Goal: Transaction & Acquisition: Purchase product/service

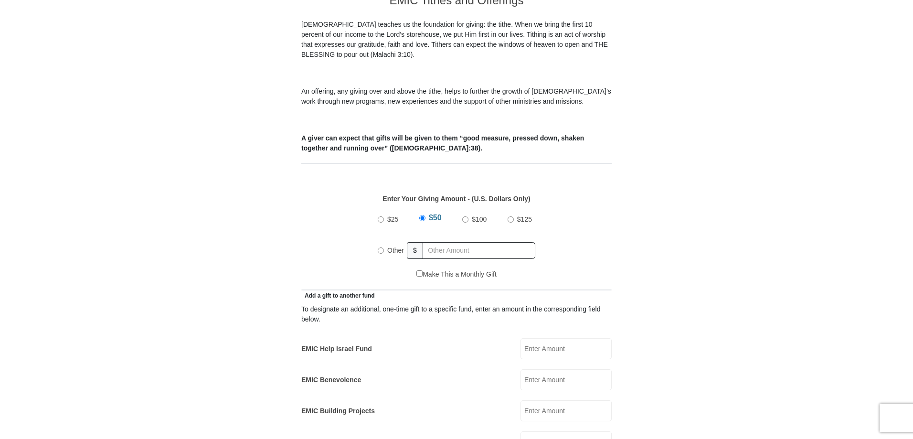
scroll to position [286, 0]
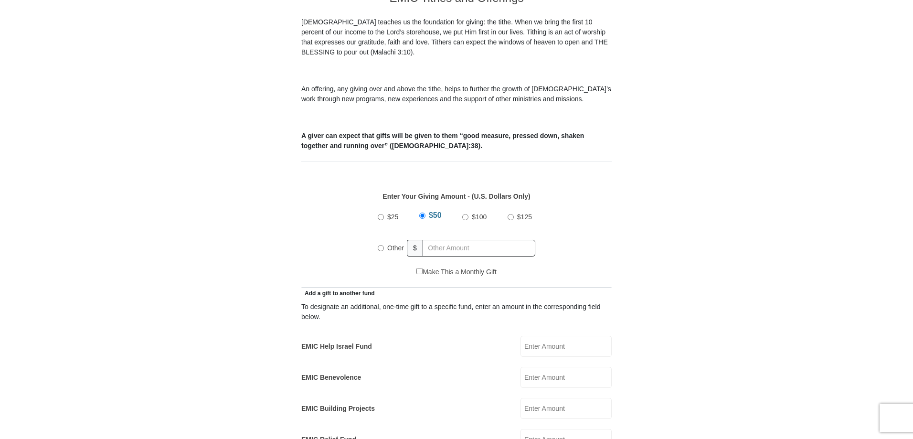
click at [376, 236] on div "$25 $50 $100 $125 Other $" at bounding box center [456, 236] width 167 height 62
click at [380, 245] on input "Other" at bounding box center [381, 248] width 6 height 6
radio input "true"
click at [428, 240] on input "text" at bounding box center [480, 248] width 109 height 17
type input "155.00"
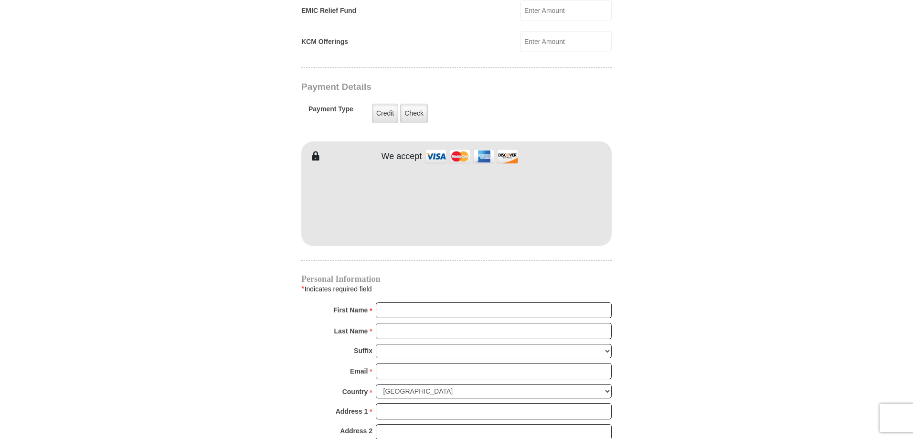
scroll to position [716, 0]
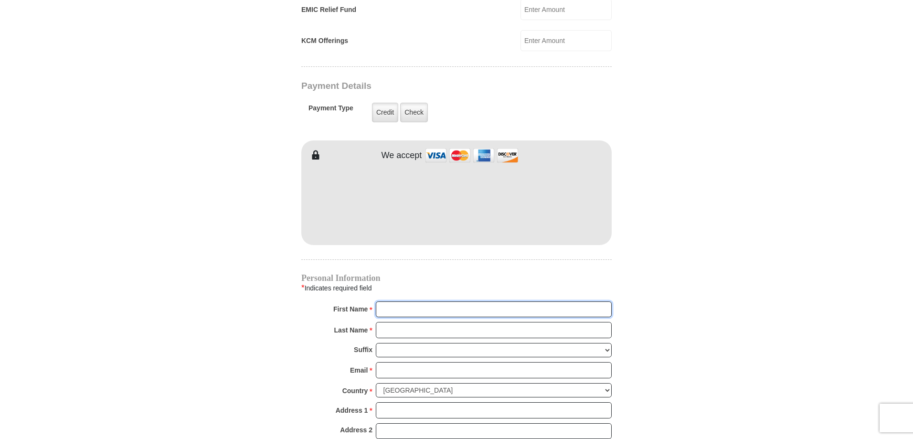
click at [410, 301] on input "First Name *" at bounding box center [494, 309] width 236 height 16
type input "[PERSON_NAME]"
click at [438, 322] on input "Last Name *" at bounding box center [494, 330] width 236 height 16
type input "LEAF"
click at [427, 362] on input "Email *" at bounding box center [494, 370] width 236 height 16
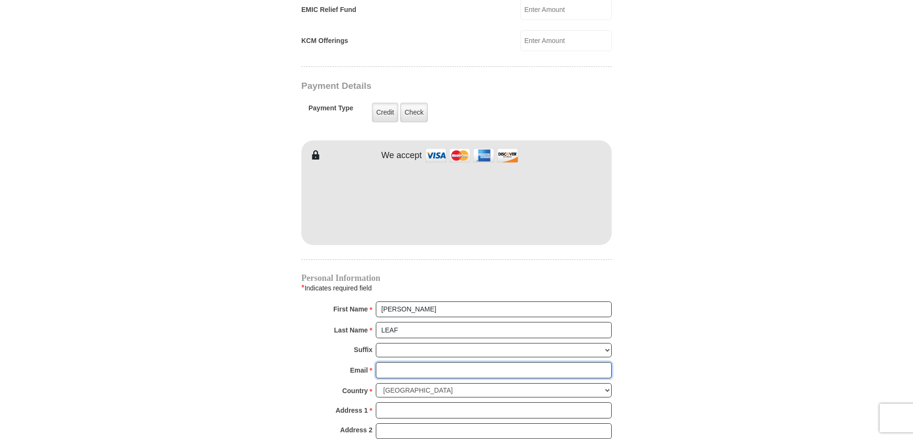
type input "[EMAIL_ADDRESS][DOMAIN_NAME]"
click at [451, 402] on input "Address 1 *" at bounding box center [494, 410] width 236 height 16
type input "PO BOX 521"
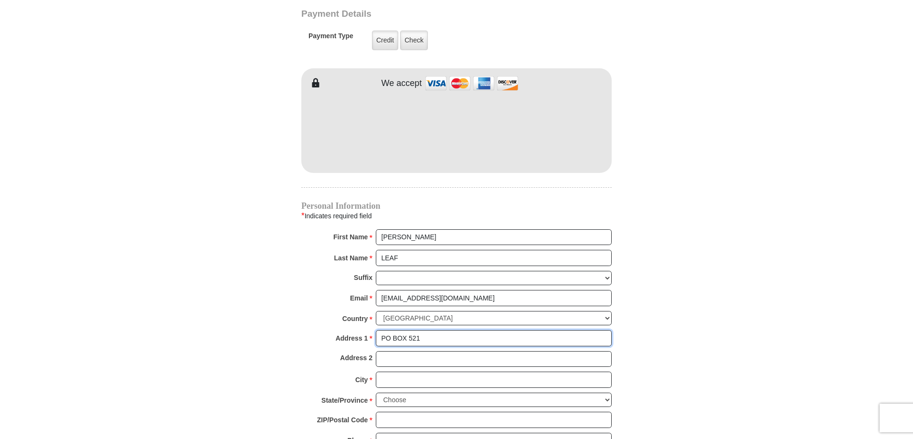
scroll to position [907, 0]
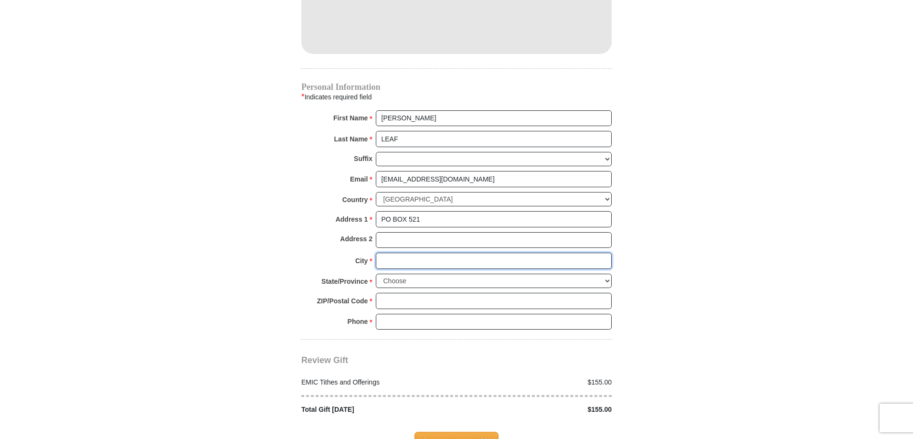
click at [412, 253] on input "City *" at bounding box center [494, 261] width 236 height 16
type input "[GEOGRAPHIC_DATA]"
click at [451, 274] on select "Choose [US_STATE] [US_STATE] [US_STATE] [US_STATE] [US_STATE] Armed Forces Amer…" at bounding box center [494, 281] width 236 height 15
select select "WA"
click at [376, 274] on select "Choose [US_STATE] [US_STATE] [US_STATE] [US_STATE] [US_STATE] Armed Forces Amer…" at bounding box center [494, 281] width 236 height 15
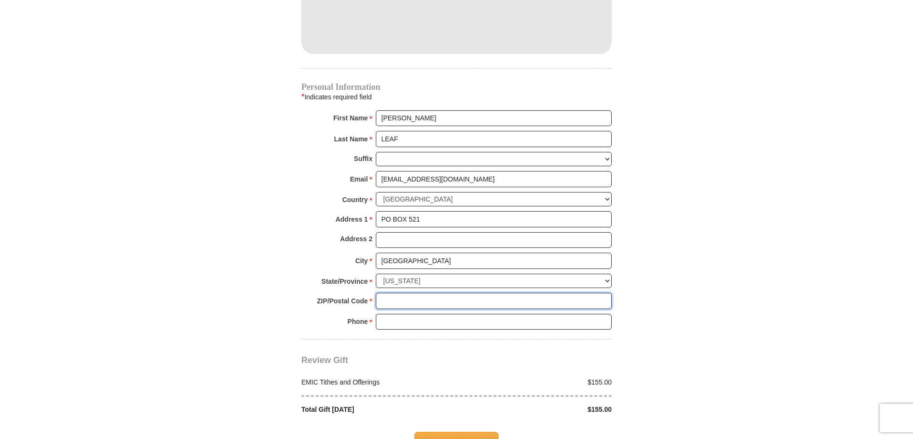
click at [392, 293] on input "ZIP/Postal Code *" at bounding box center [494, 301] width 236 height 16
type input "99019"
click at [435, 314] on input "Phone * *" at bounding box center [494, 322] width 236 height 16
type input "[PHONE_NUMBER]"
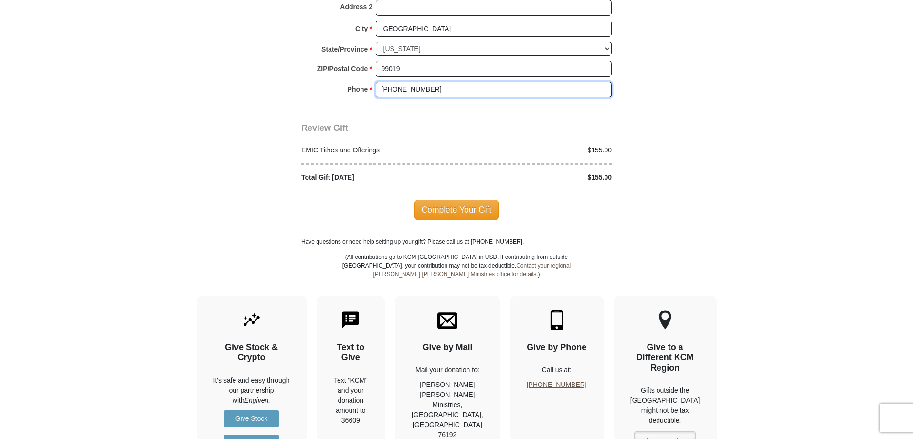
scroll to position [1146, 0]
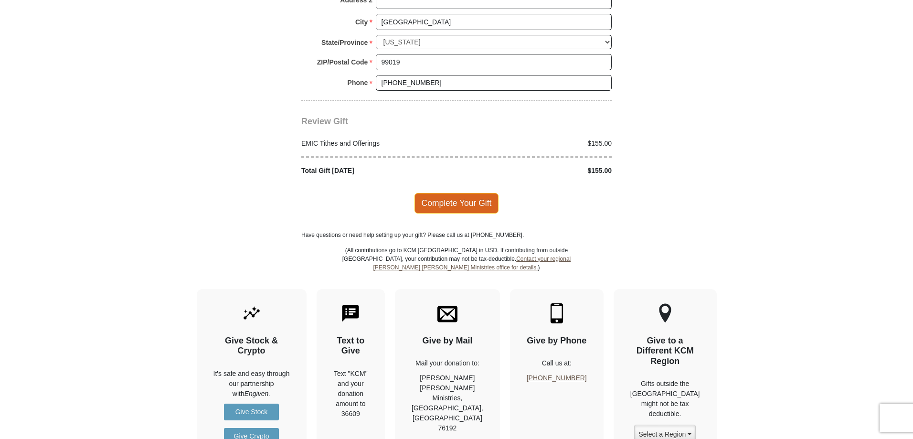
click at [463, 193] on span "Complete Your Gift" at bounding box center [456, 203] width 84 height 20
